Goal: Navigation & Orientation: Find specific page/section

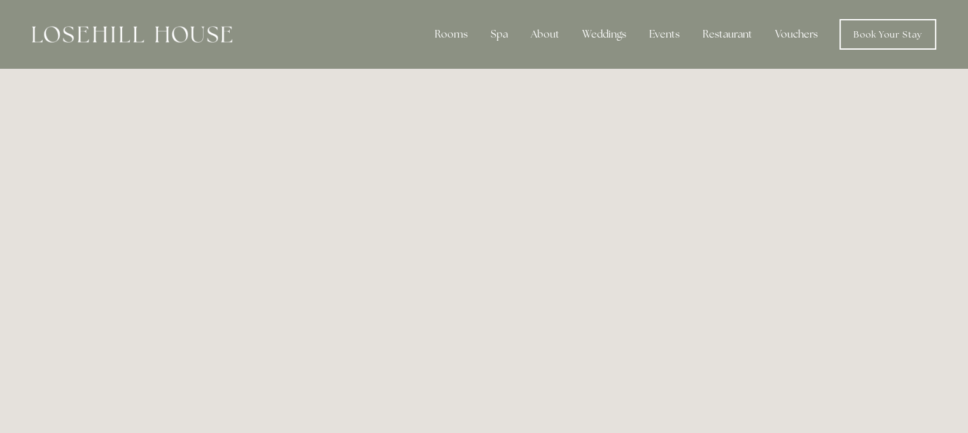
click at [808, 32] on link "Vouchers" at bounding box center [796, 34] width 63 height 25
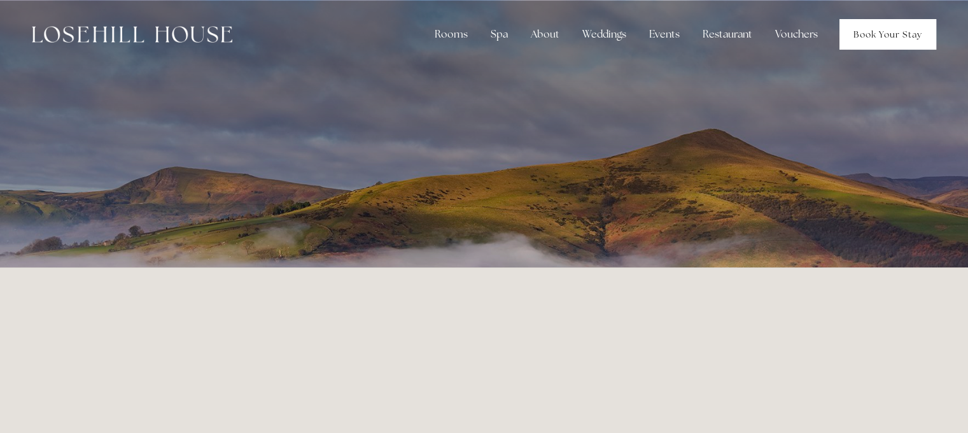
click at [881, 34] on link "Book Your Stay" at bounding box center [888, 34] width 97 height 31
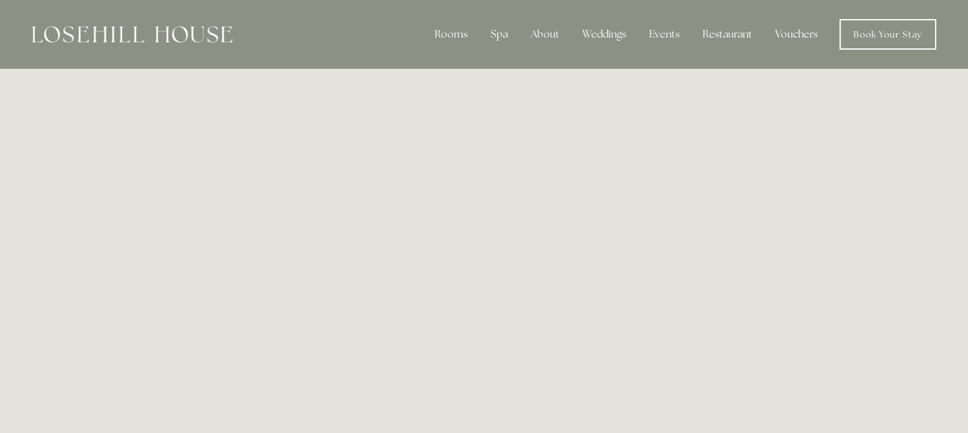
click at [784, 31] on link "Vouchers" at bounding box center [796, 34] width 63 height 25
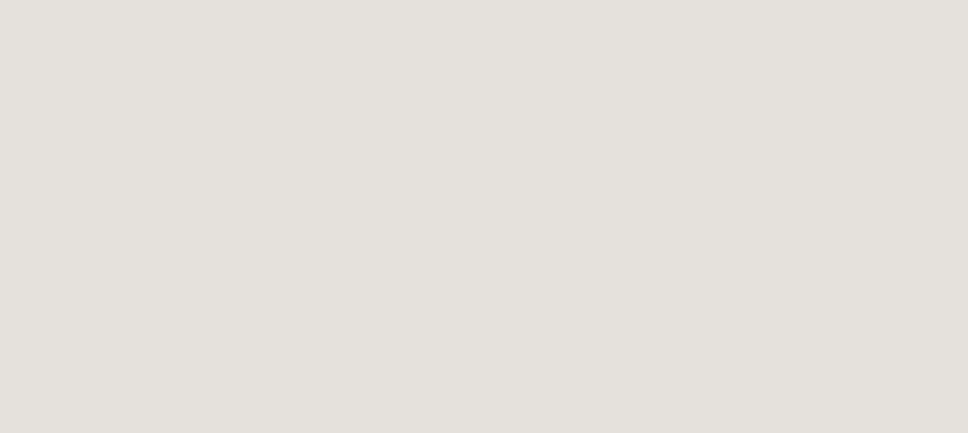
scroll to position [395, 0]
